Goal: Task Accomplishment & Management: Use online tool/utility

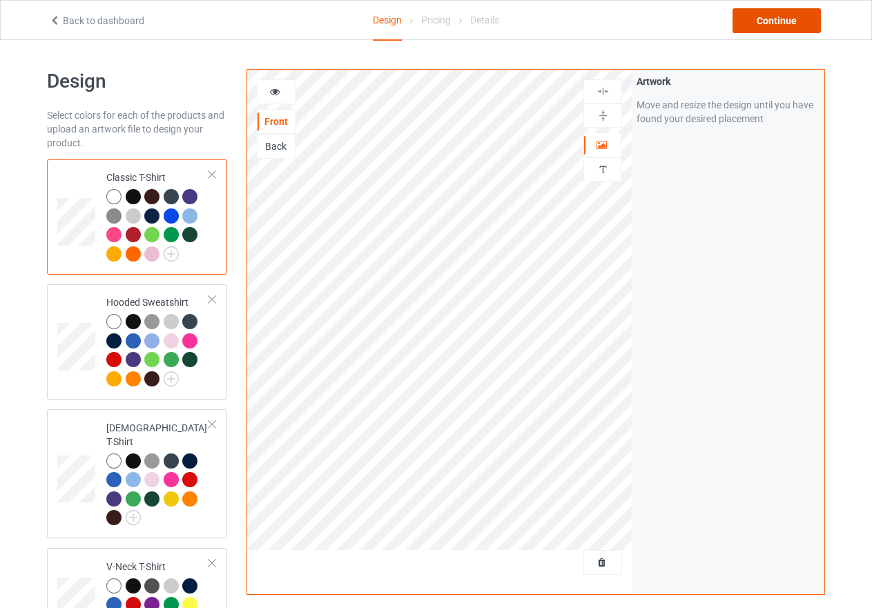
click at [796, 21] on div "Continue" at bounding box center [777, 20] width 88 height 25
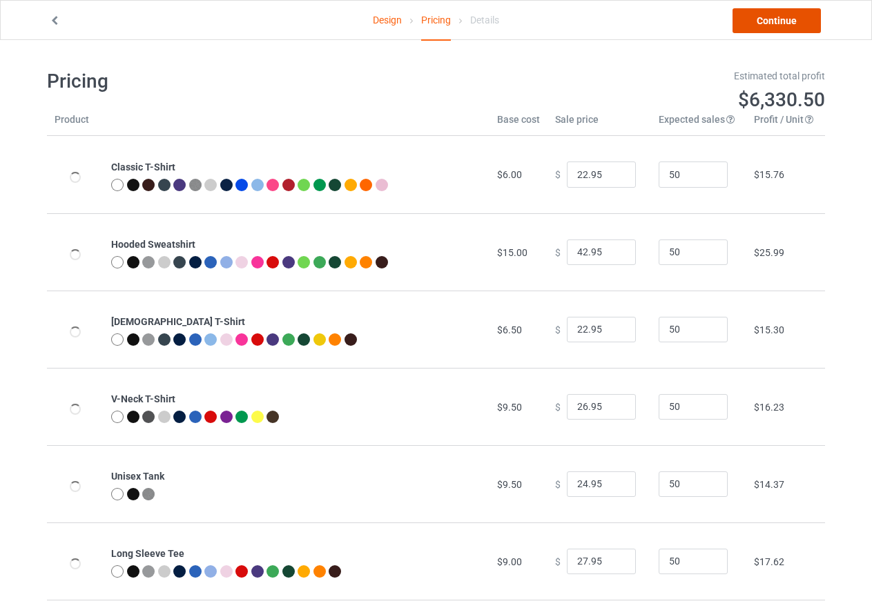
click at [796, 21] on link "Continue" at bounding box center [777, 20] width 88 height 25
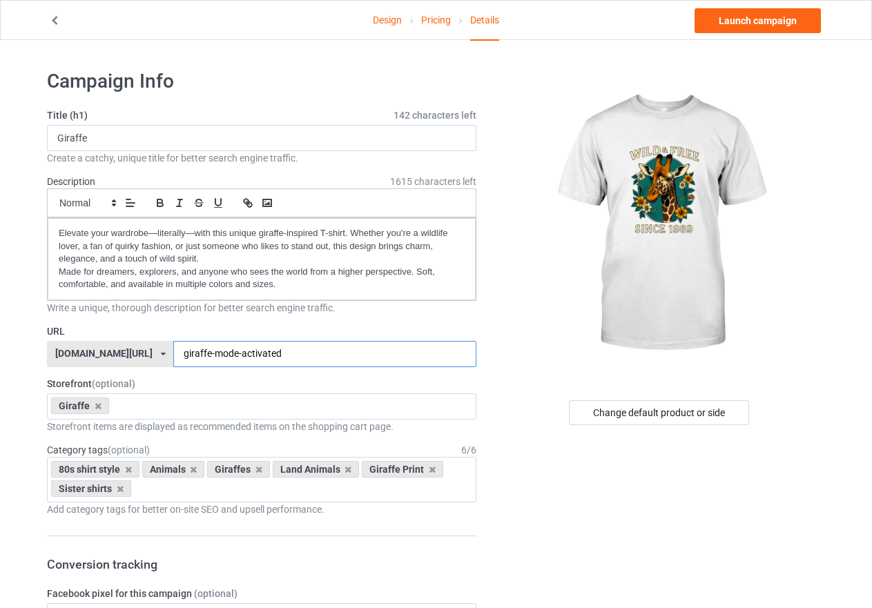
click at [249, 357] on input "giraffe-mode-activated" at bounding box center [324, 354] width 303 height 26
type input "giraffe-since-1989"
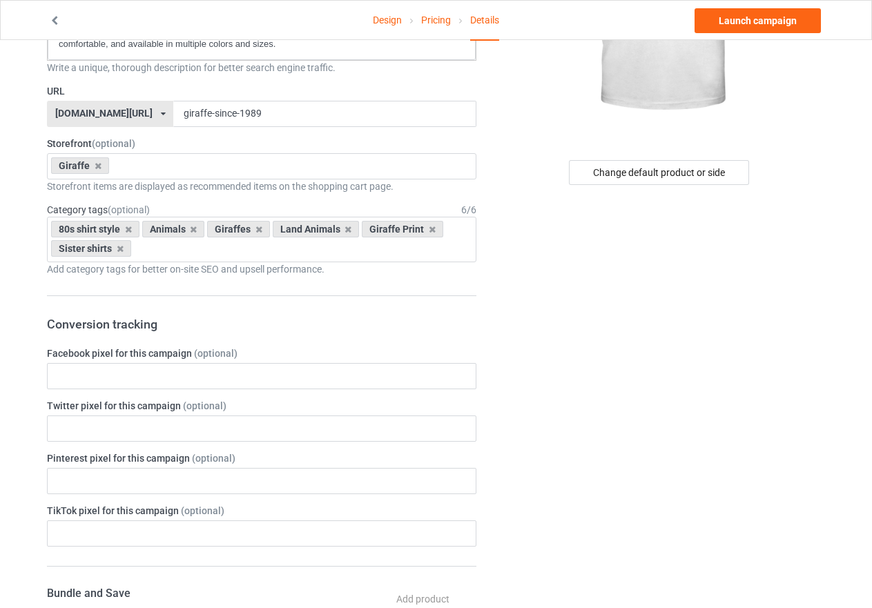
scroll to position [215, 0]
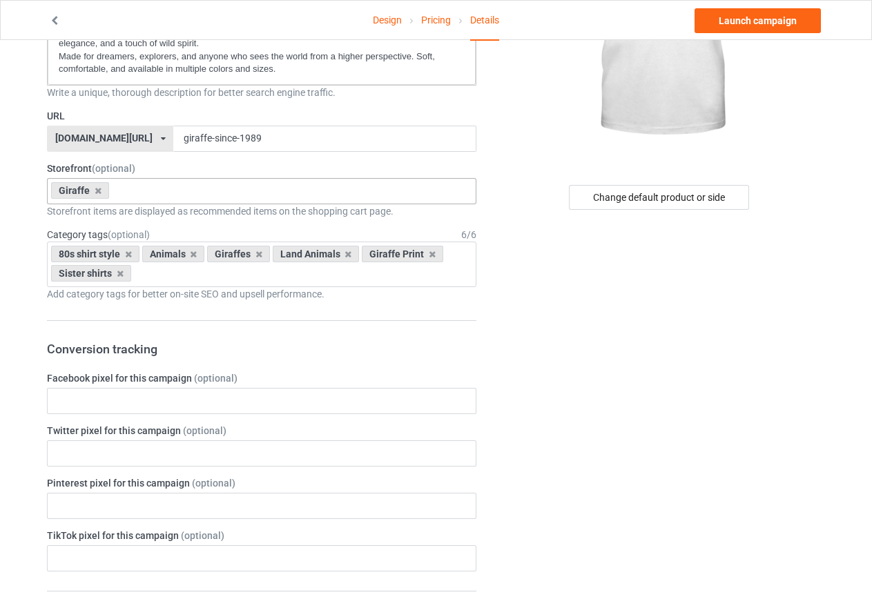
click at [154, 193] on div "Giraffe Beautiful Cat Mom Purring with Love Vintage Vibes: Black Cat Mom Dalmat…" at bounding box center [262, 191] width 430 height 26
click at [546, 360] on div "Change default product or side" at bounding box center [660, 562] width 349 height 1437
click at [799, 21] on link "Launch campaign" at bounding box center [758, 20] width 126 height 25
